Goal: Task Accomplishment & Management: Use online tool/utility

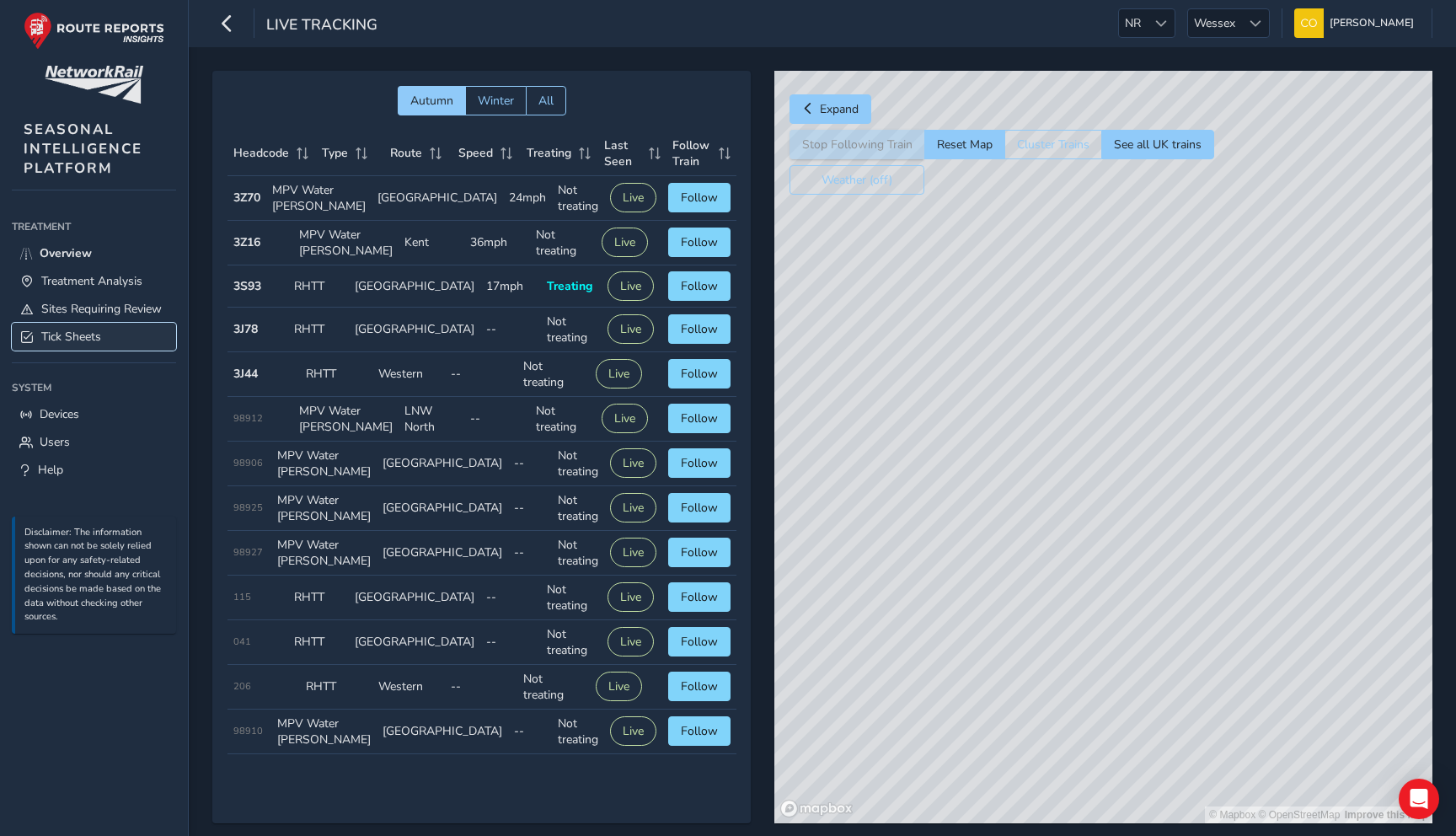
click at [100, 329] on span "Tick Sheets" at bounding box center [72, 337] width 60 height 16
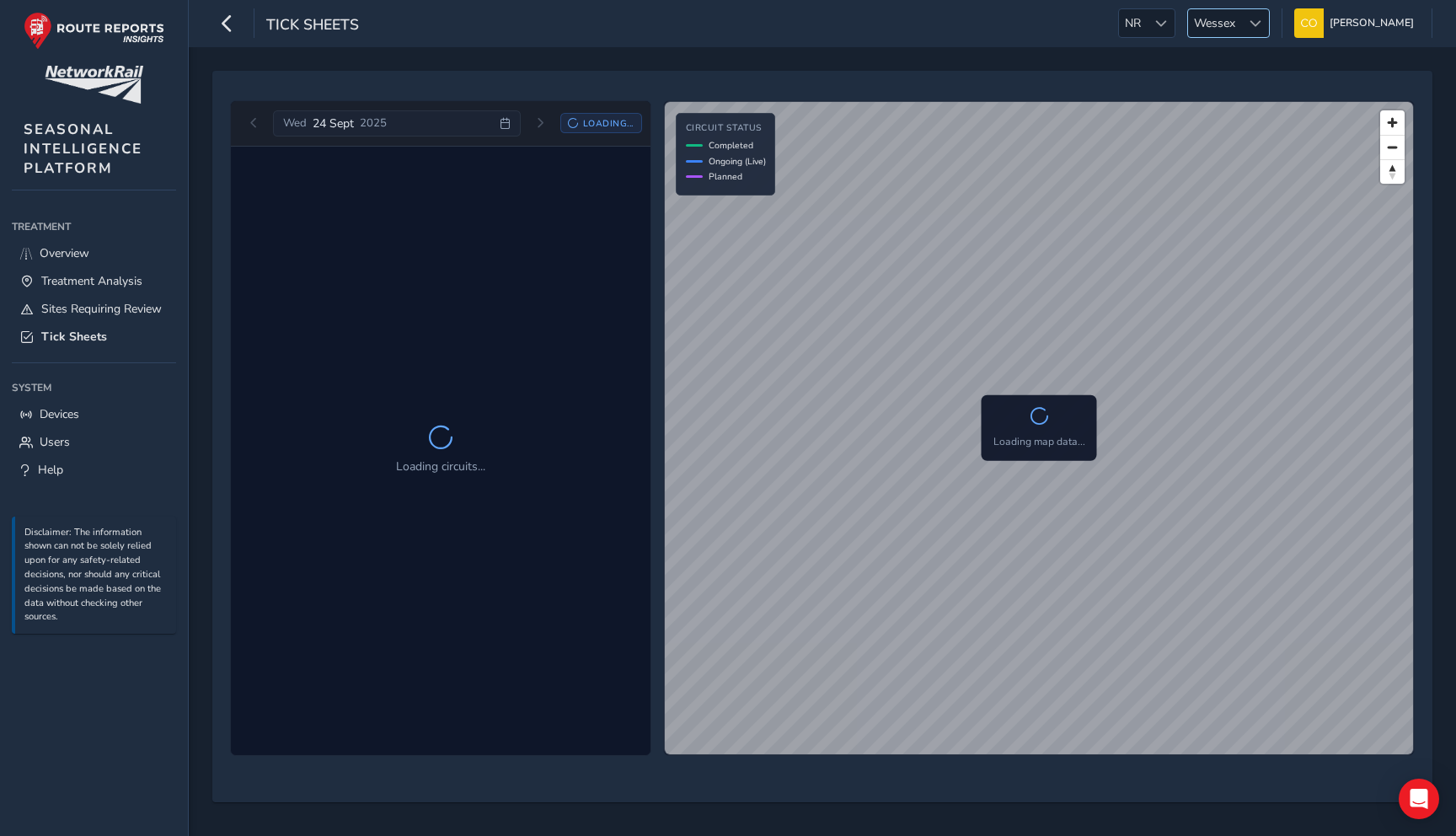
click at [1242, 9] on div at bounding box center [1255, 22] width 27 height 27
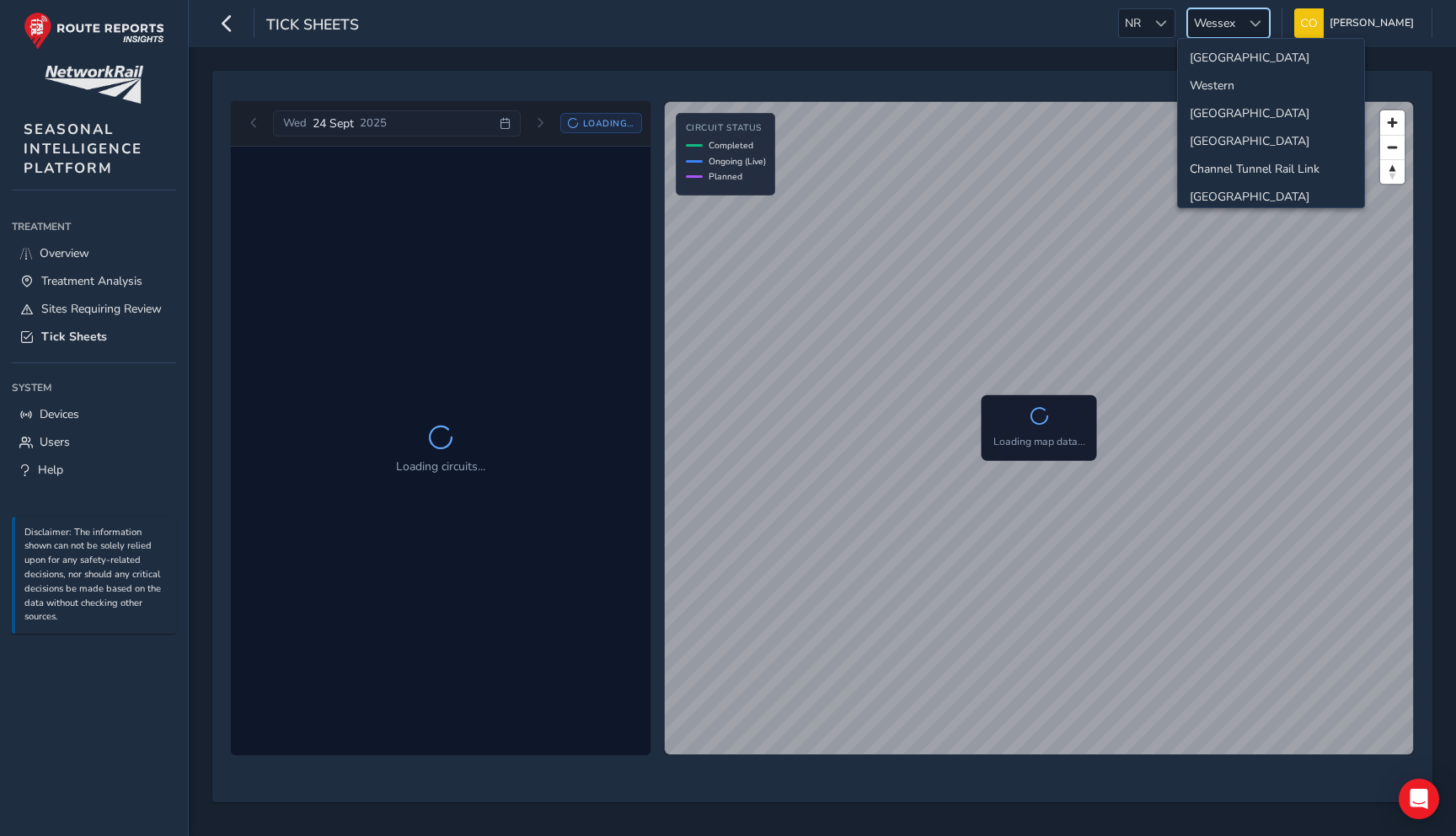
scroll to position [177, 0]
click at [1228, 81] on li "[GEOGRAPHIC_DATA]" at bounding box center [1271, 75] width 186 height 27
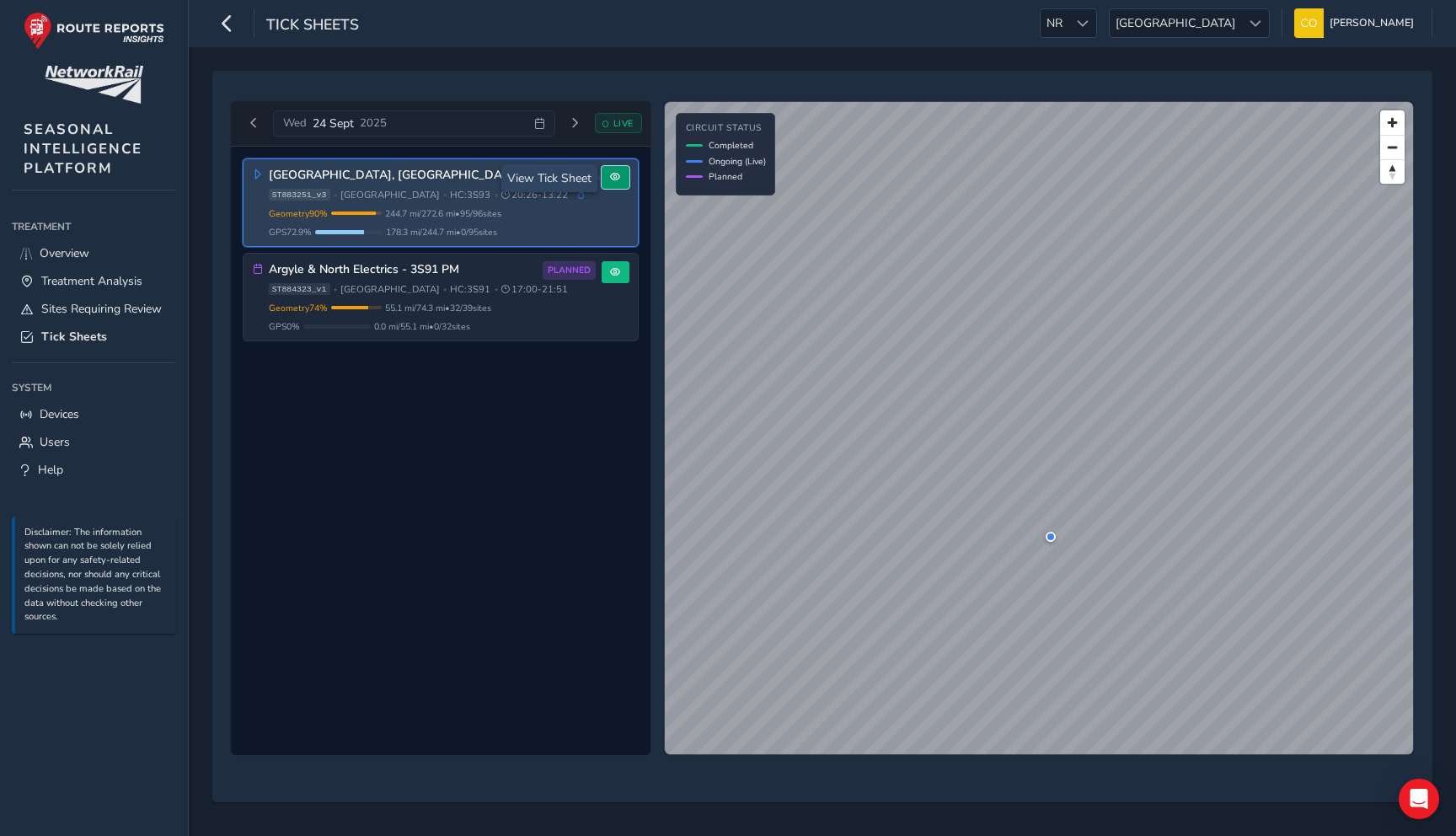
click at [621, 176] on button at bounding box center [615, 177] width 27 height 23
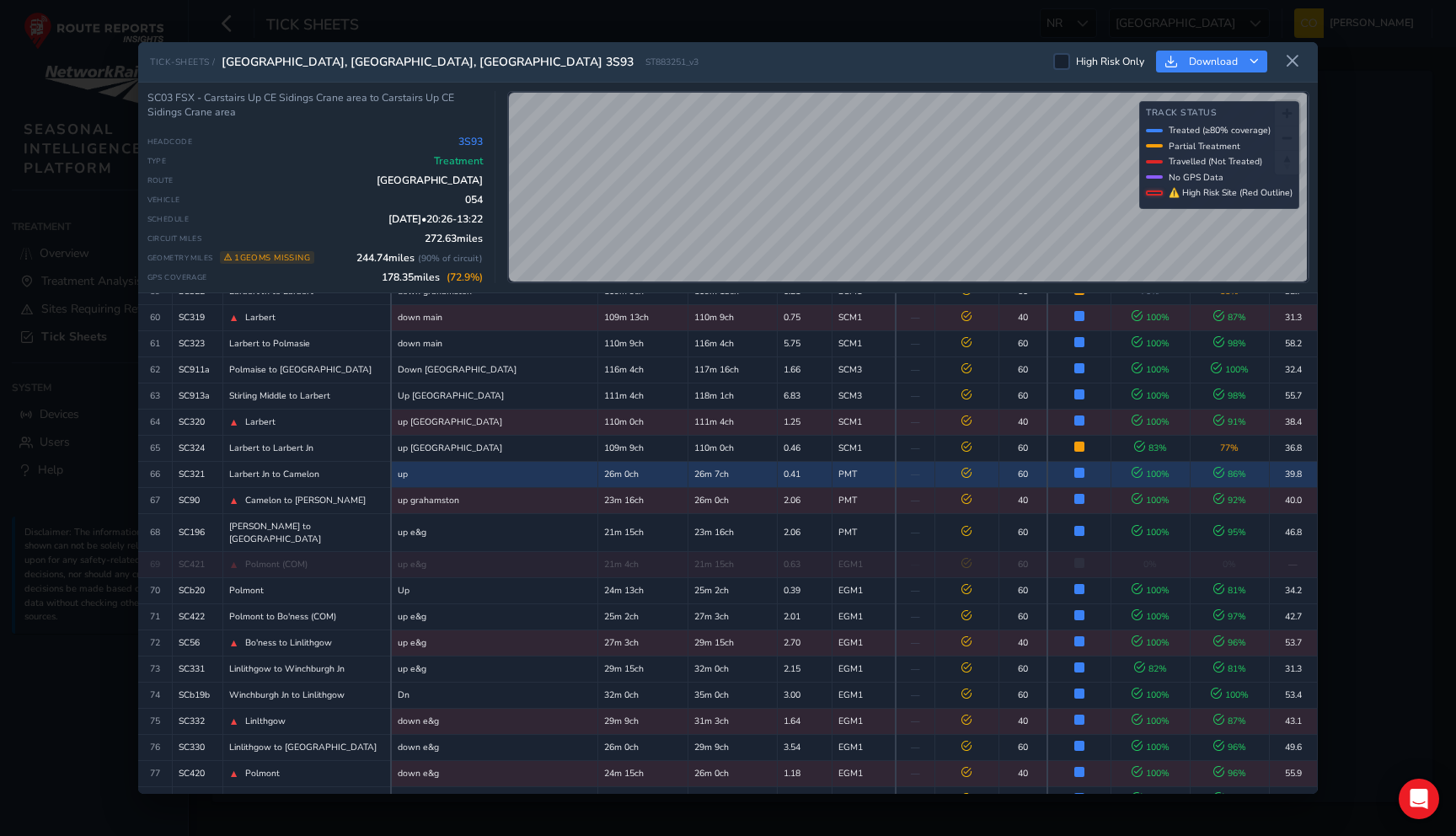
scroll to position [2130, 0]
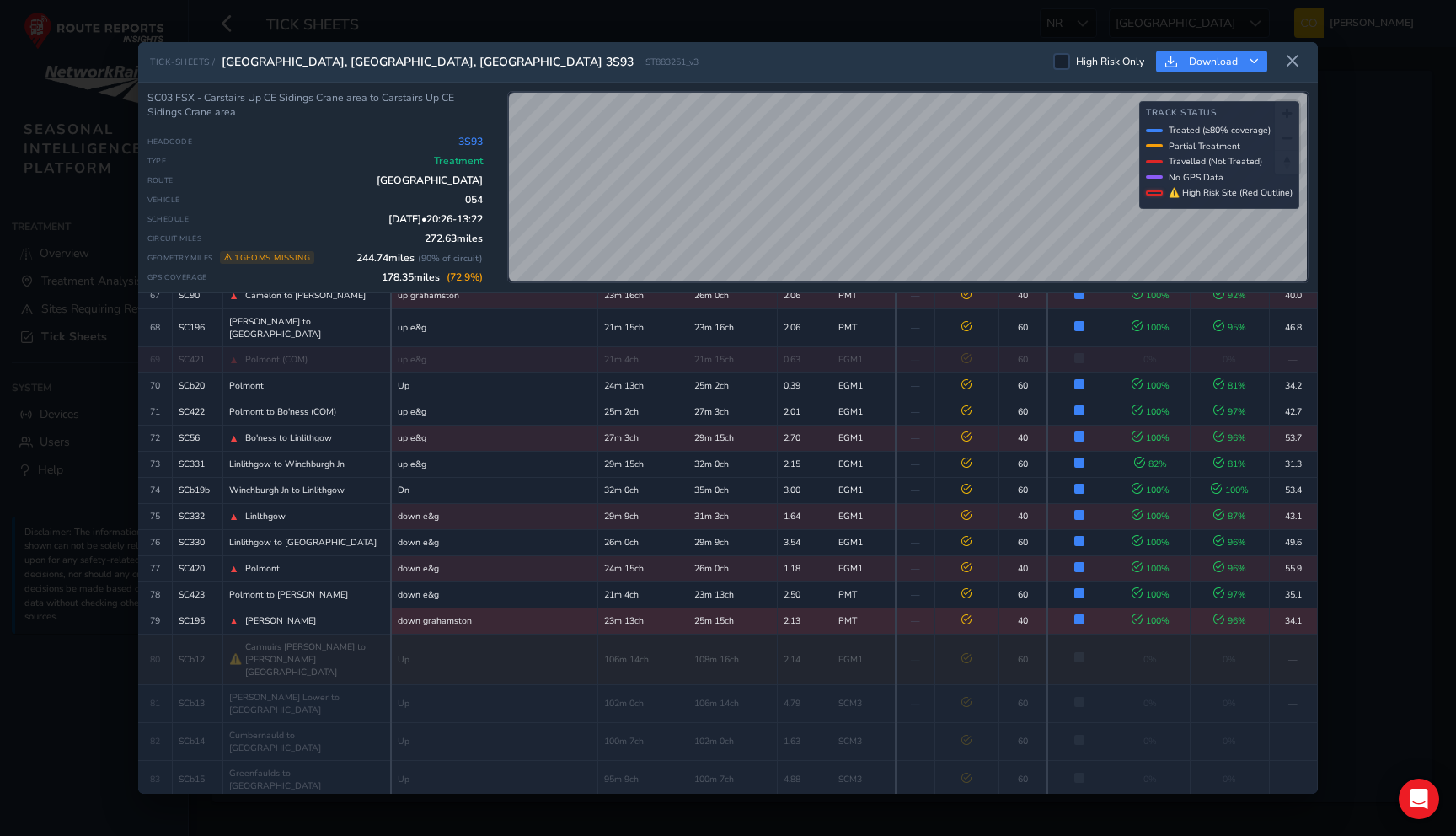
click at [401, 608] on td "down grahamston" at bounding box center [494, 621] width 206 height 27
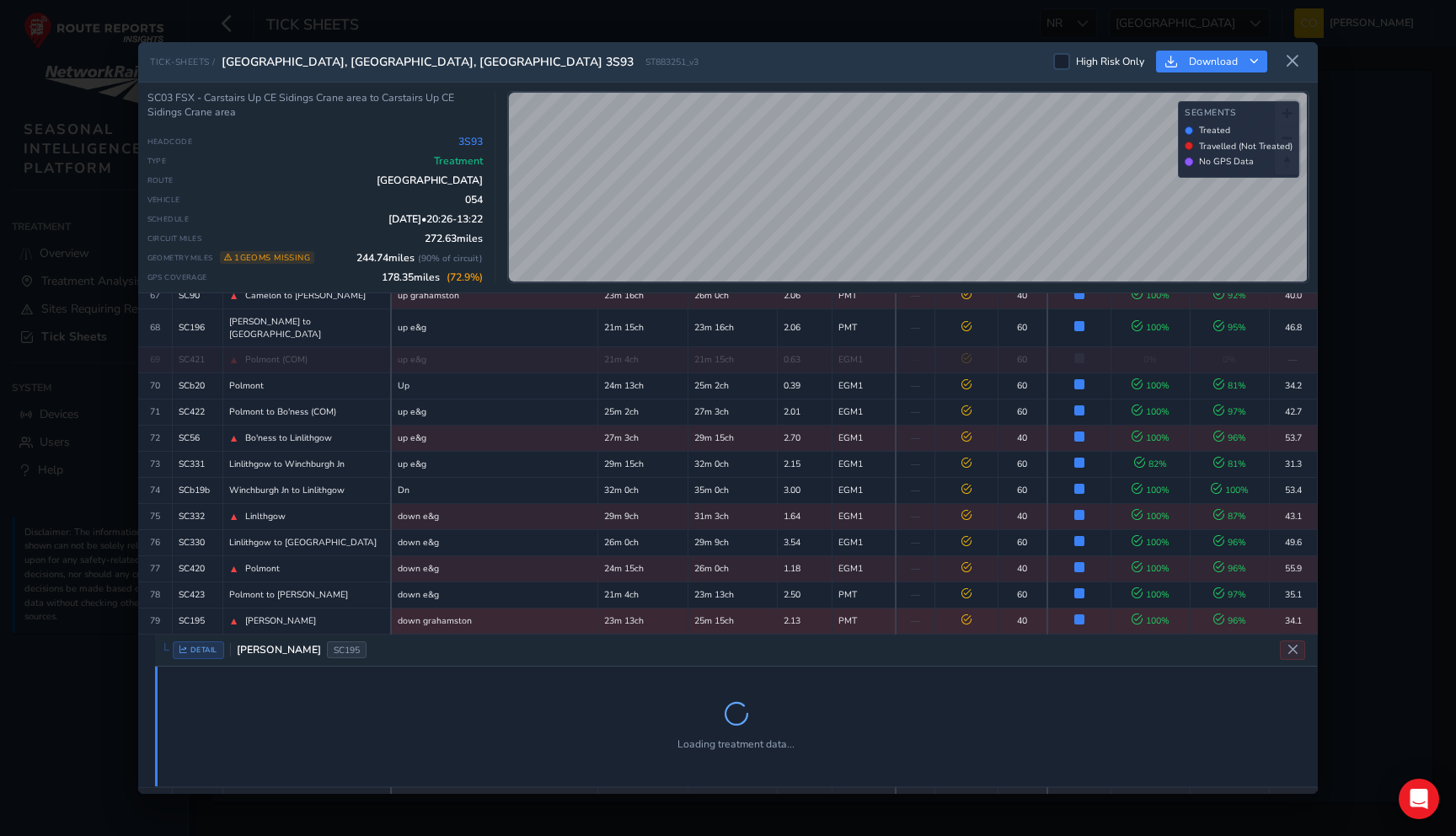
scroll to position [2167, 0]
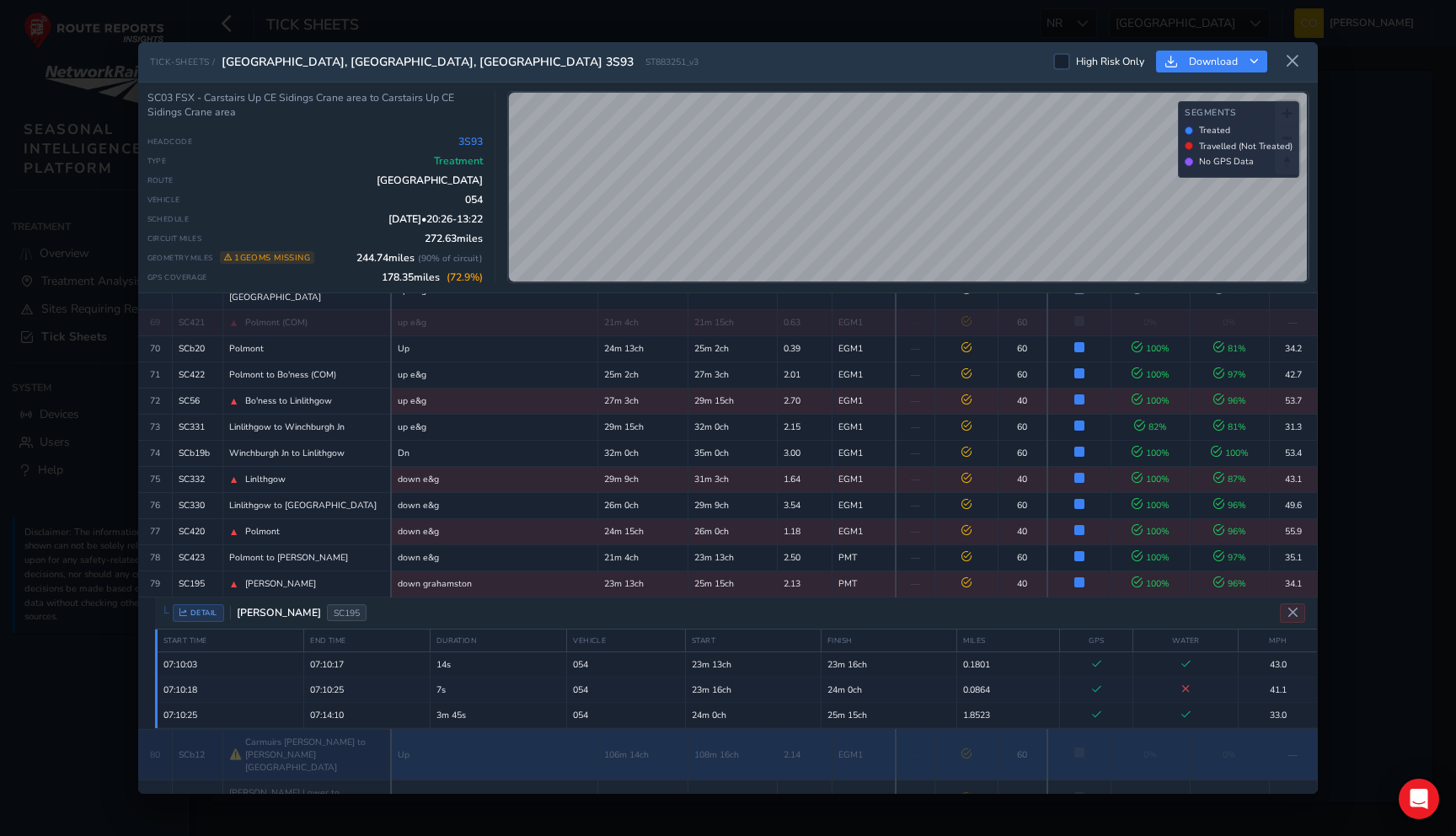
click at [491, 729] on td "Up" at bounding box center [494, 754] width 206 height 50
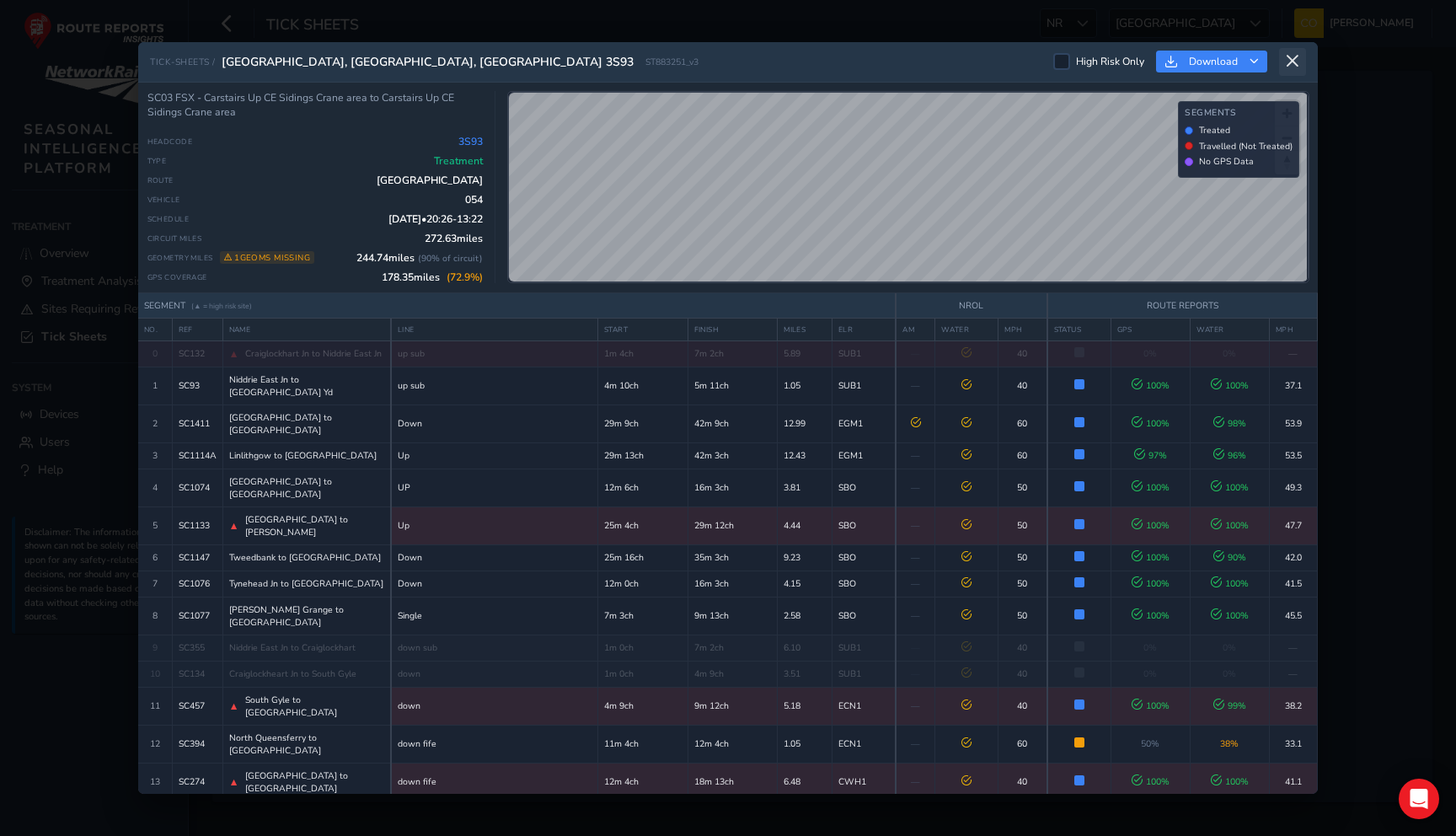
click at [1296, 61] on icon at bounding box center [1292, 61] width 15 height 15
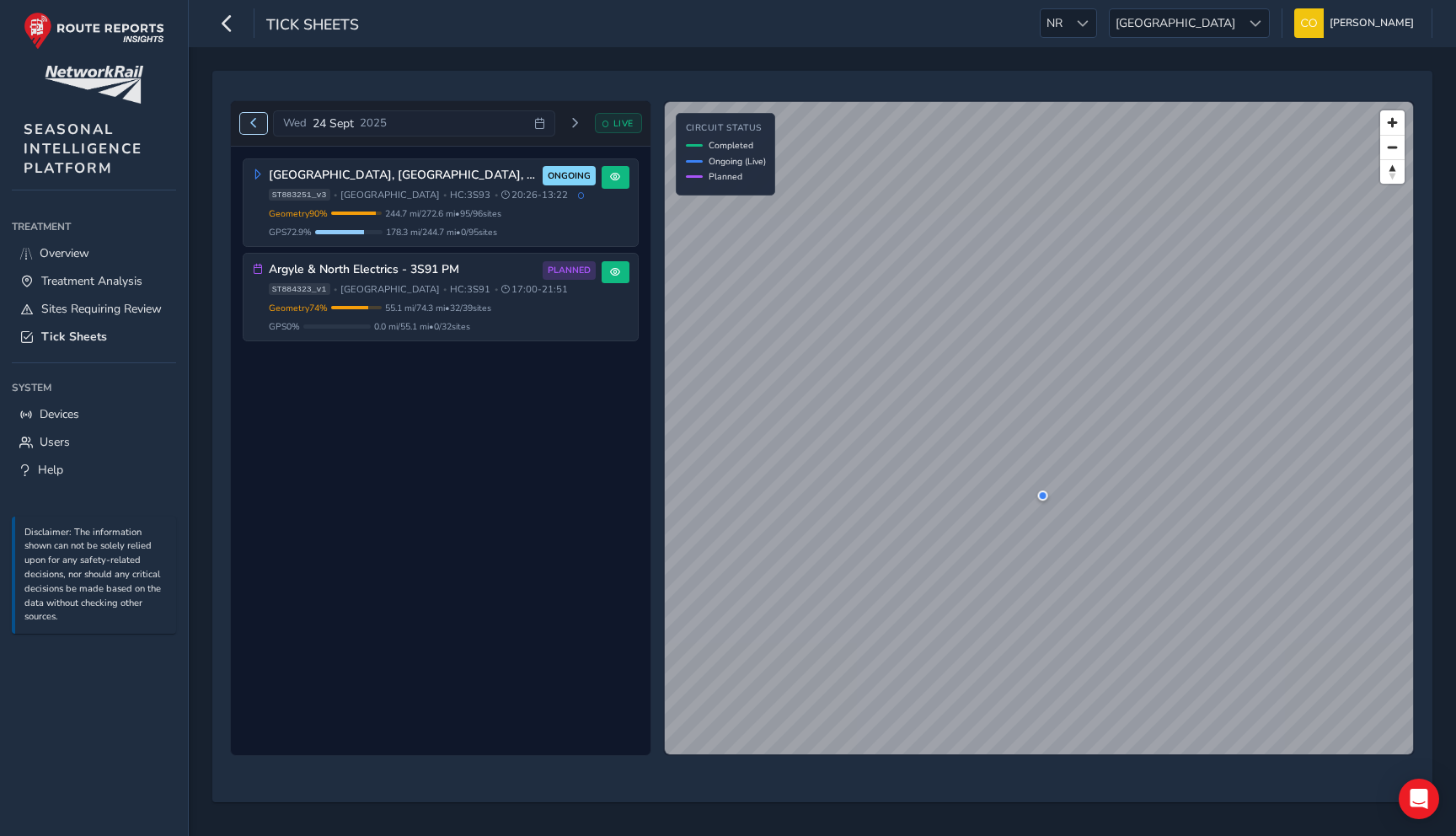
click at [253, 123] on span "Previous day" at bounding box center [253, 122] width 10 height 10
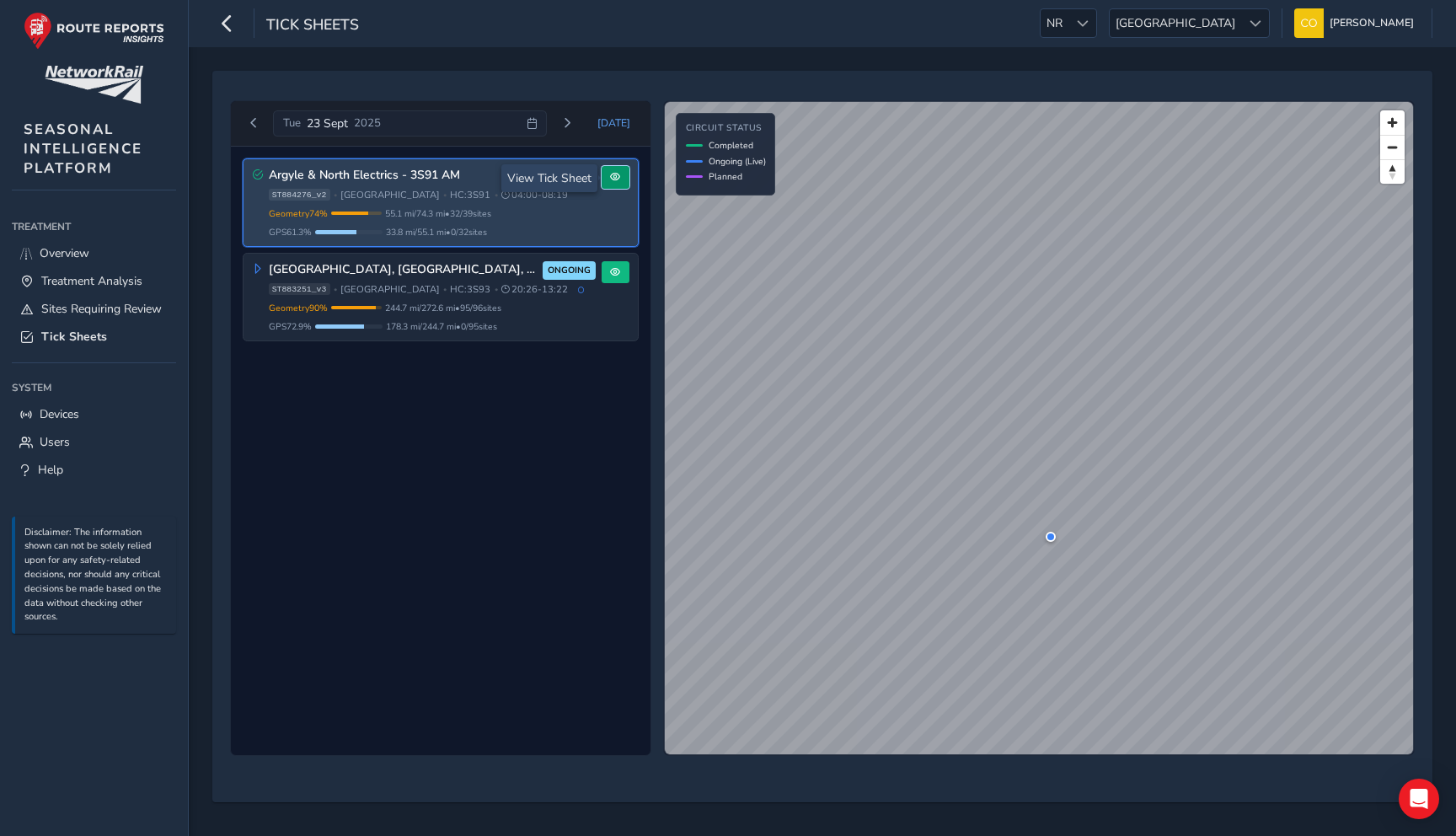
click at [608, 174] on button at bounding box center [615, 177] width 27 height 23
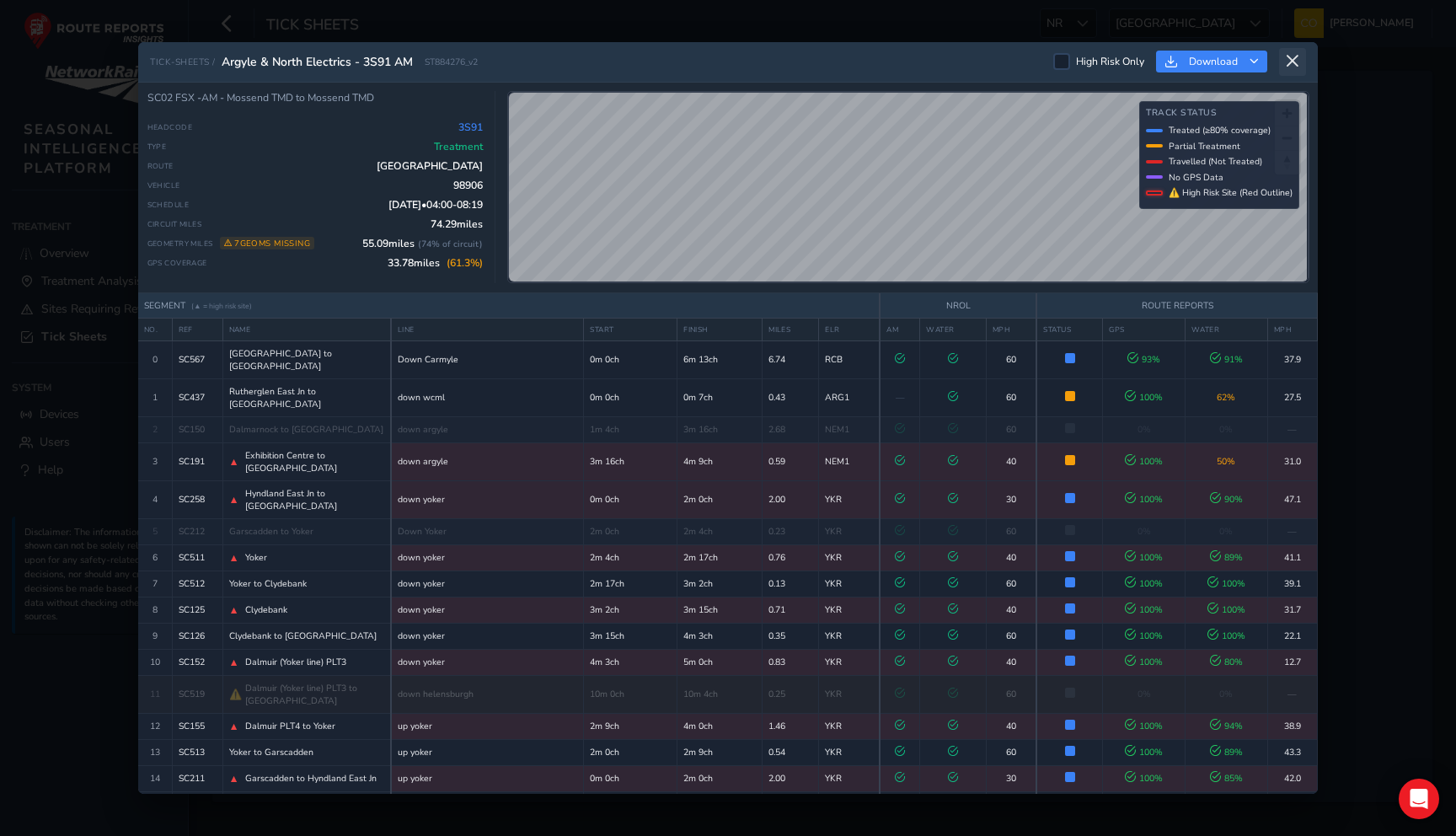
click at [1290, 69] on button at bounding box center [1293, 61] width 27 height 27
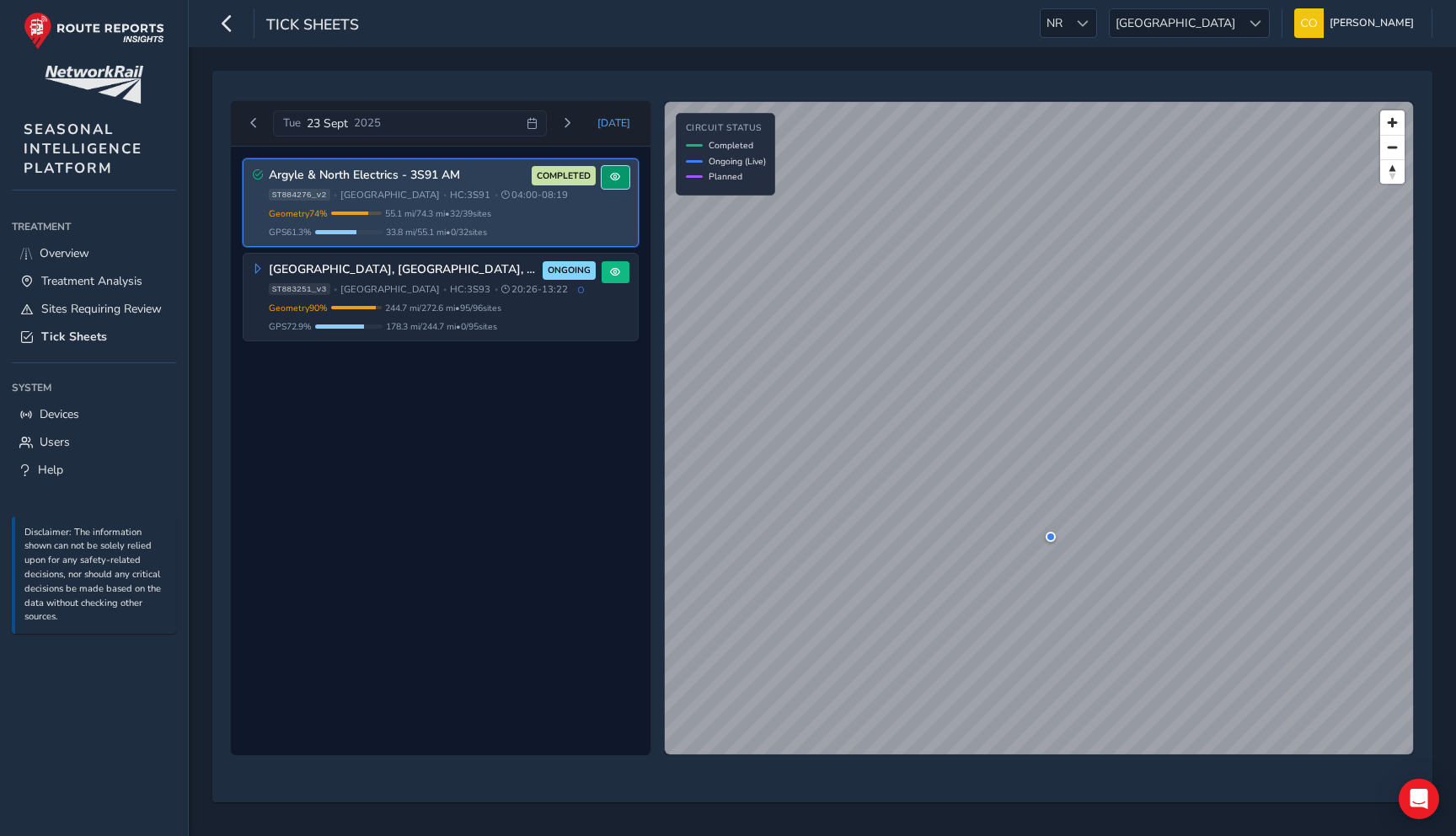
click at [617, 185] on button at bounding box center [615, 177] width 27 height 23
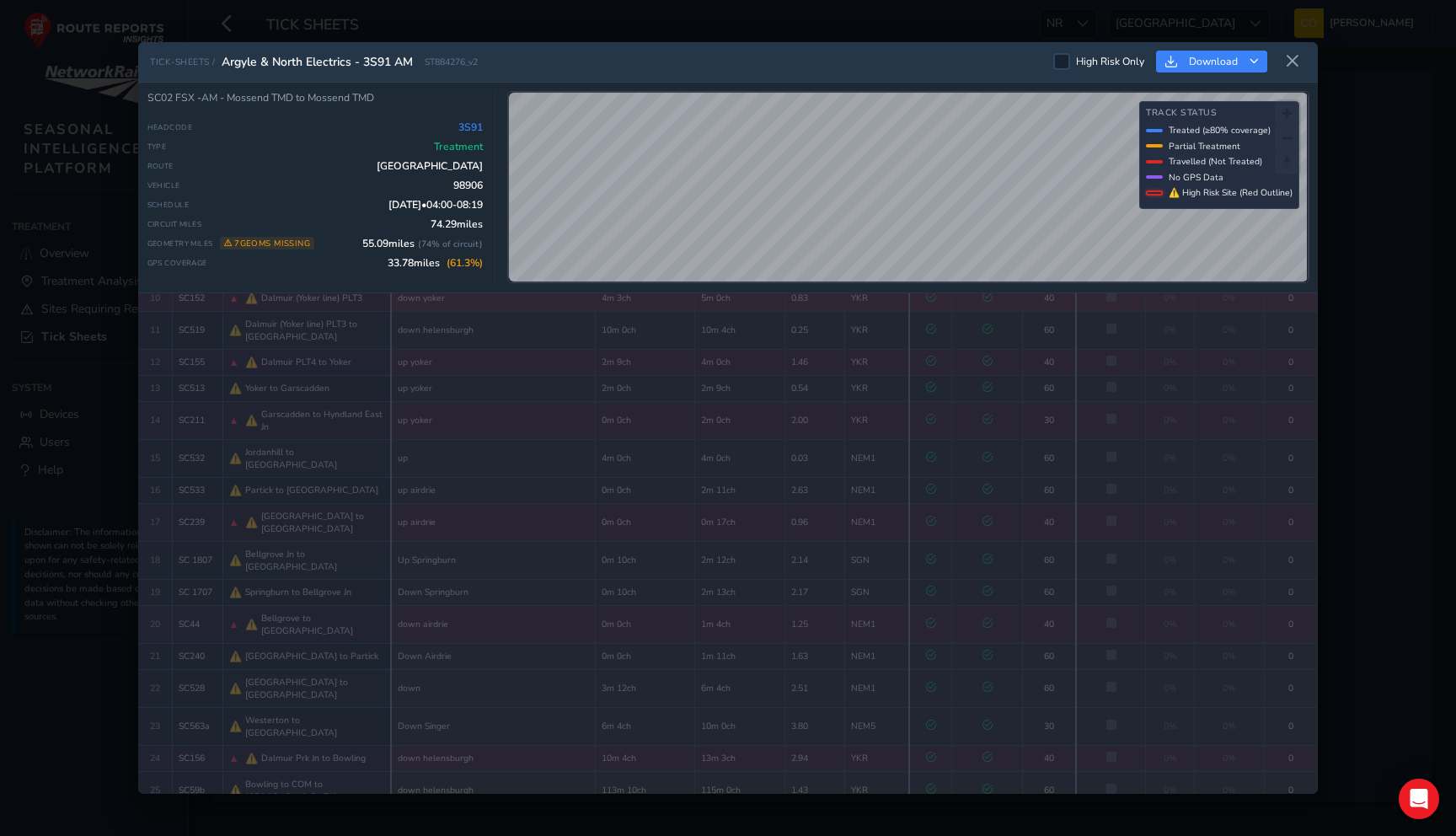
scroll to position [682, 0]
click at [1291, 55] on icon at bounding box center [1292, 61] width 15 height 15
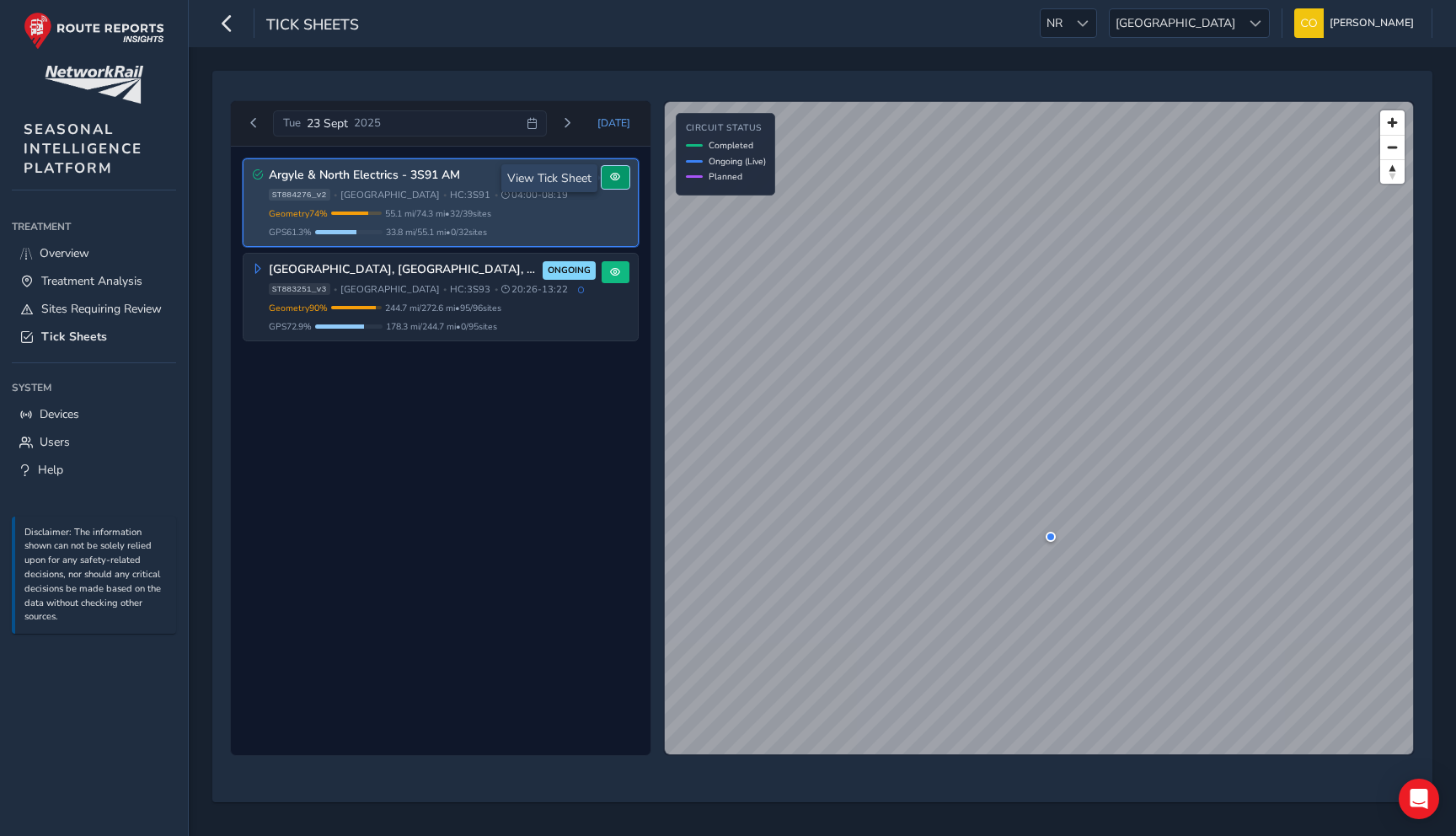
click at [617, 175] on span at bounding box center [615, 176] width 10 height 10
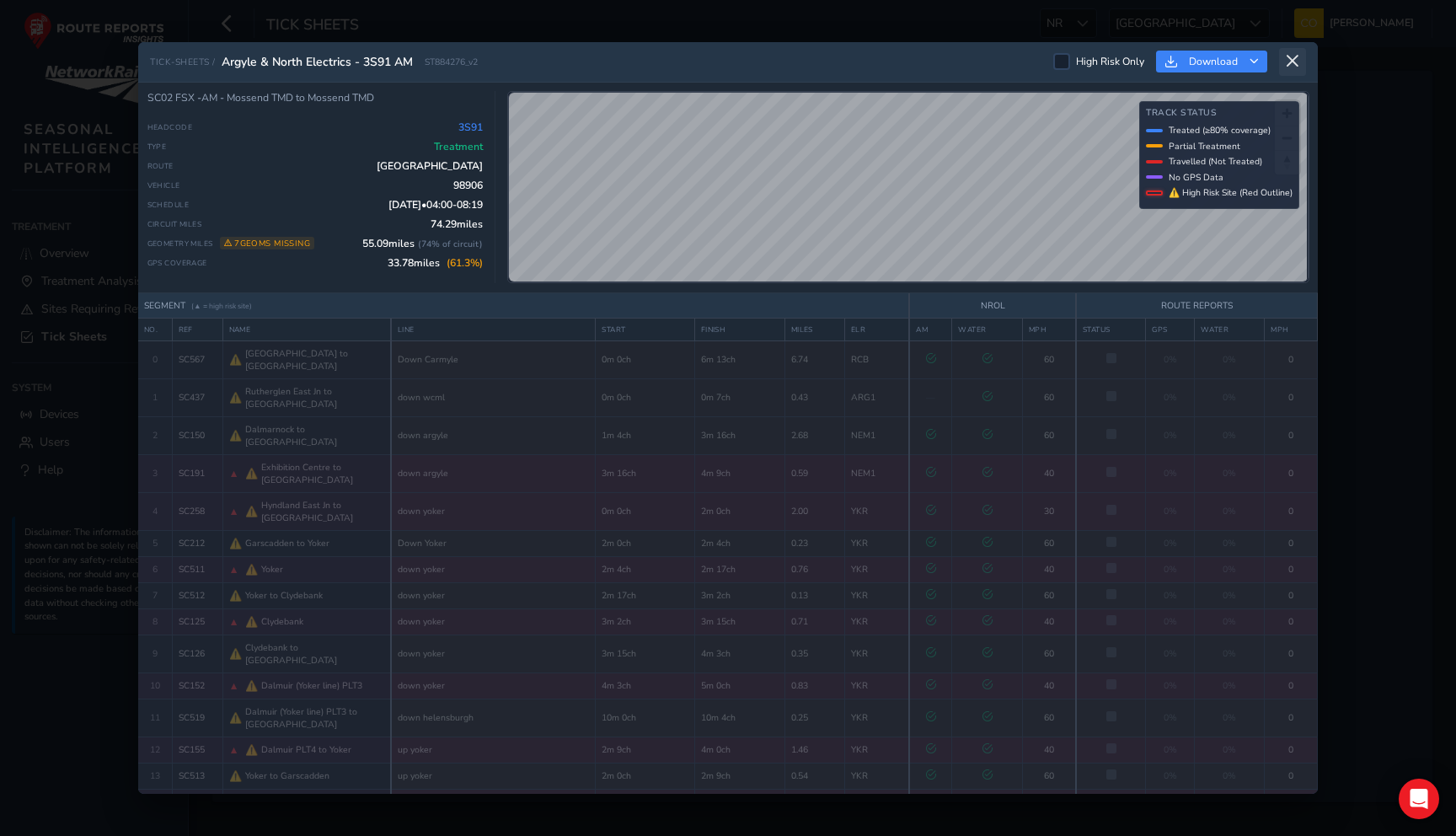
click at [1294, 61] on icon at bounding box center [1292, 61] width 15 height 15
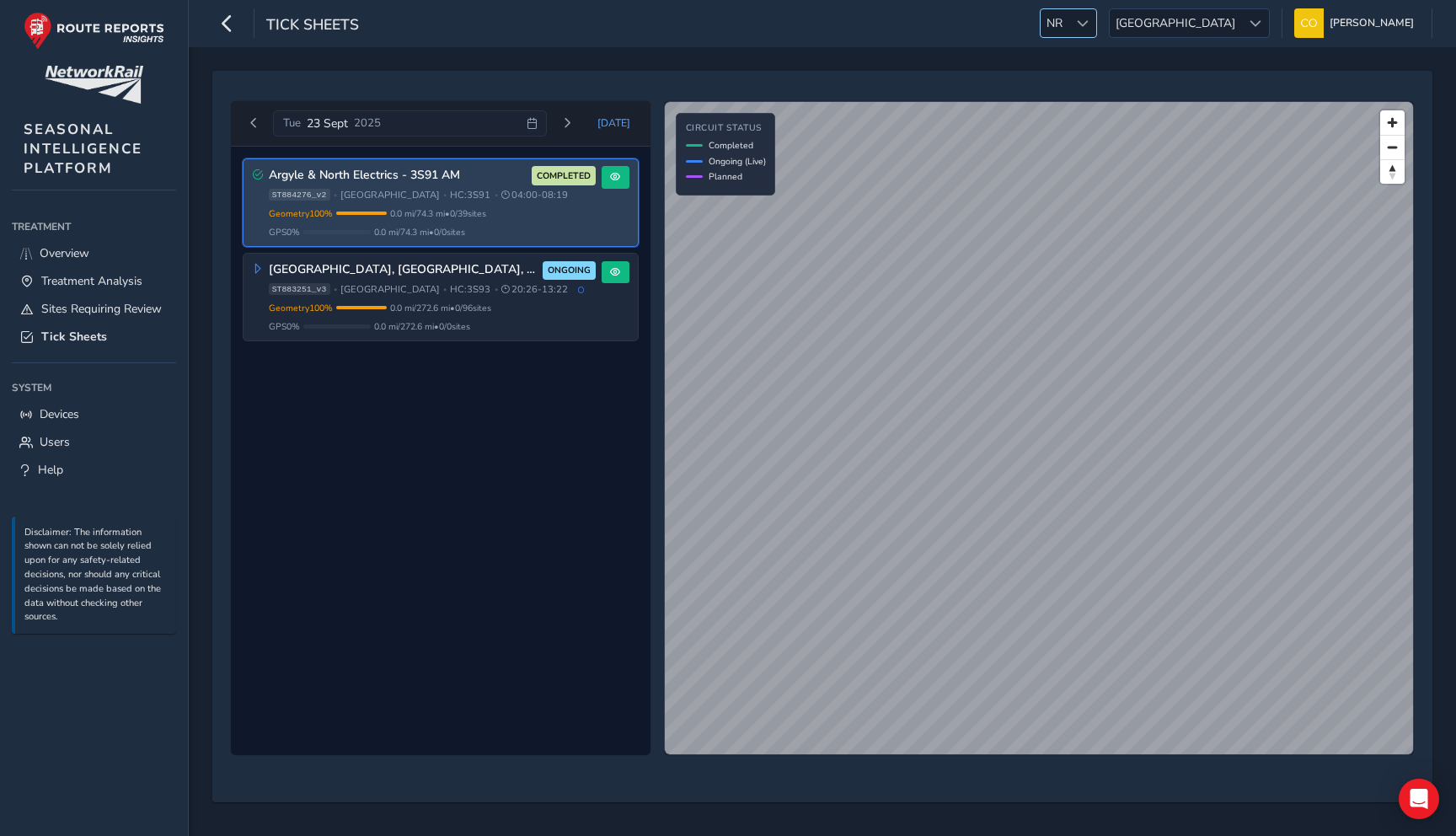
click at [1096, 23] on div at bounding box center [1082, 22] width 27 height 27
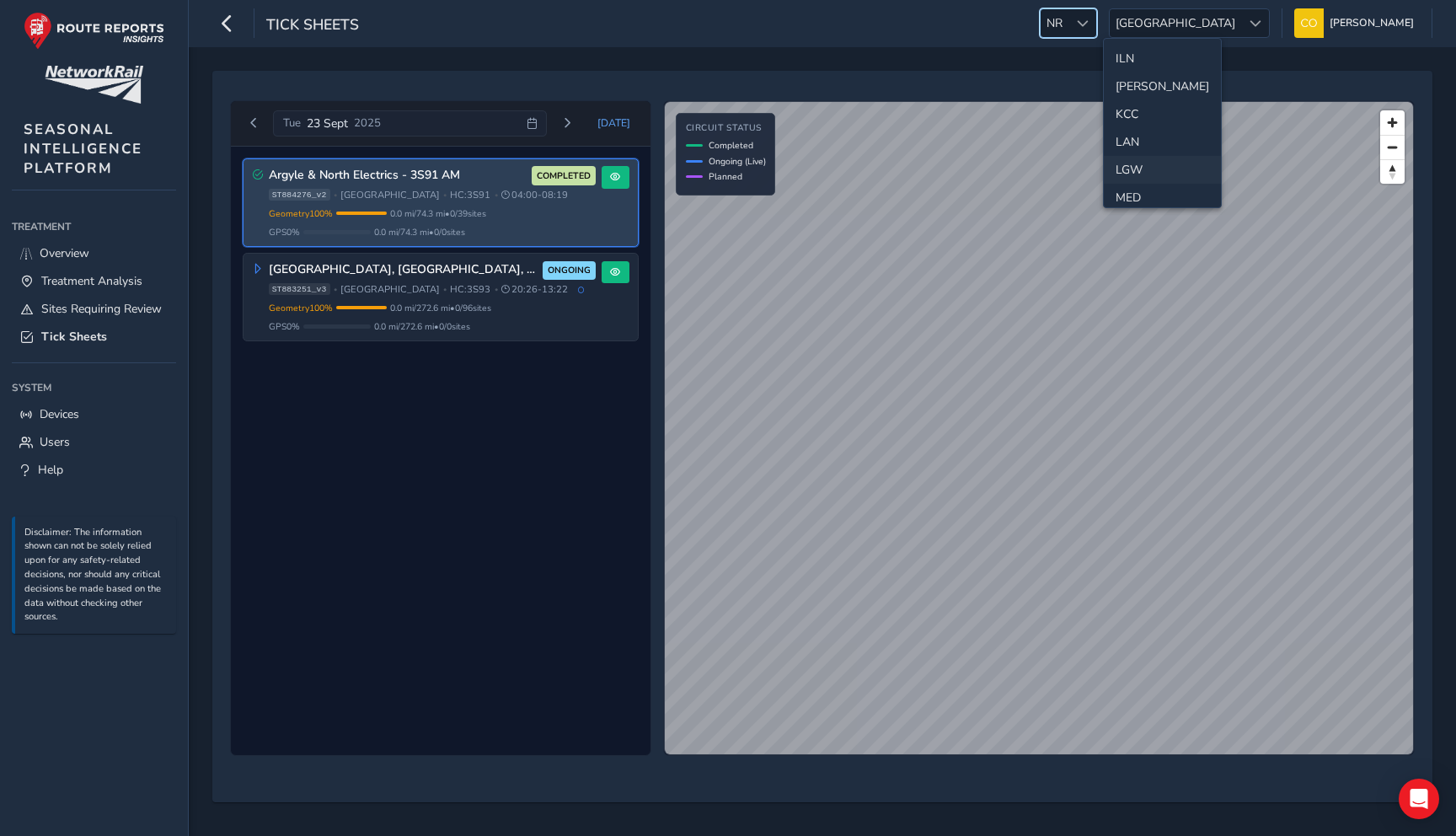
scroll to position [391, 0]
click at [1137, 90] on li "[PERSON_NAME]" at bounding box center [1163, 85] width 117 height 27
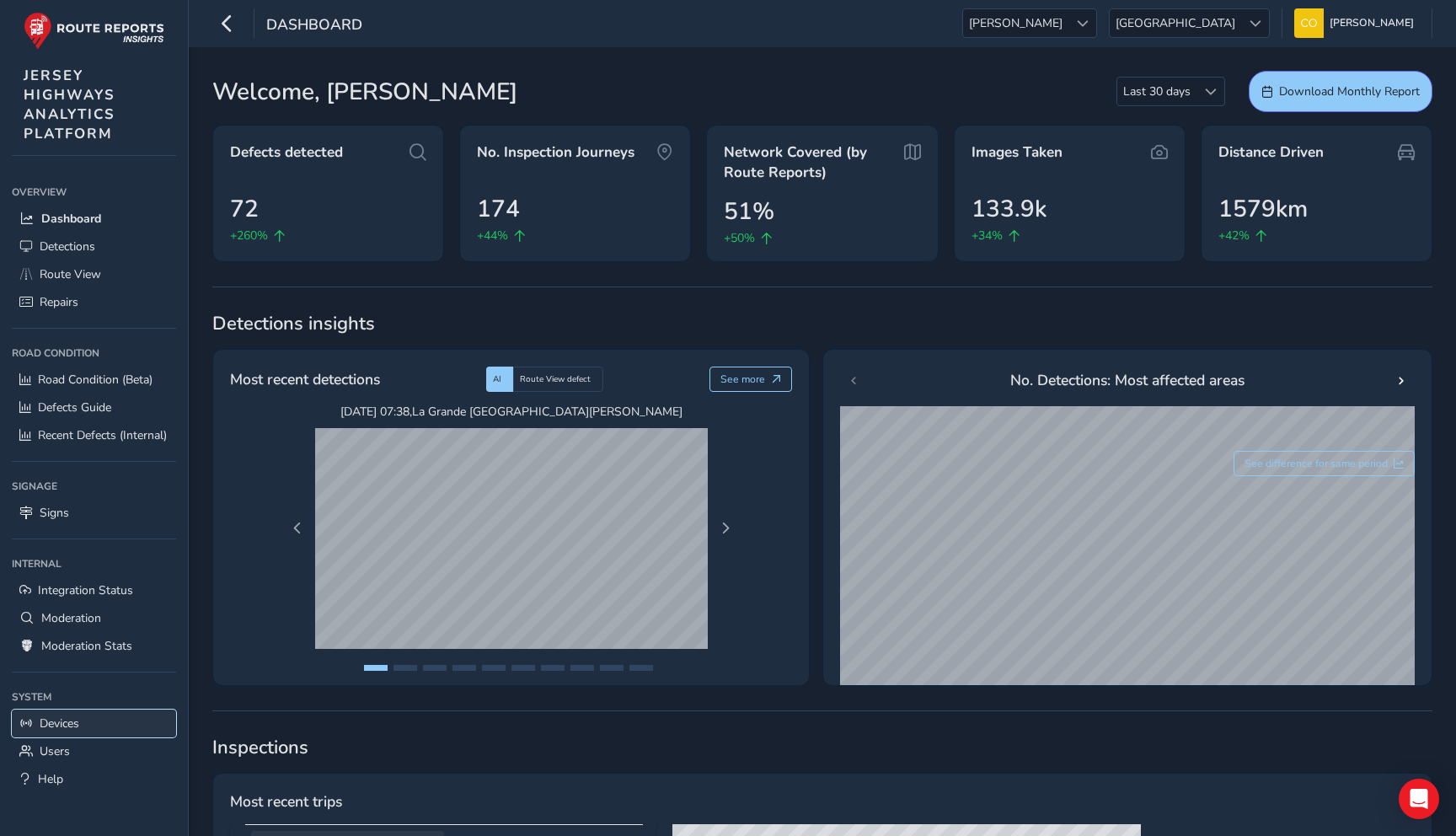
click at [93, 732] on link "Devices" at bounding box center [94, 723] width 165 height 27
